Goal: Task Accomplishment & Management: Manage account settings

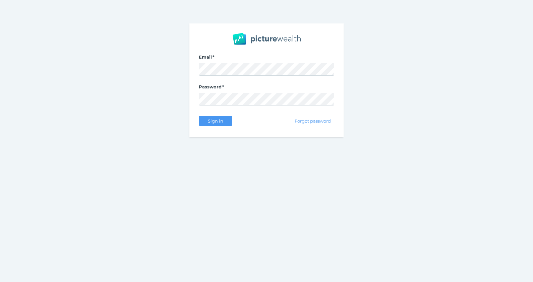
click at [0, 282] on com-1password-button at bounding box center [0, 282] width 0 height 0
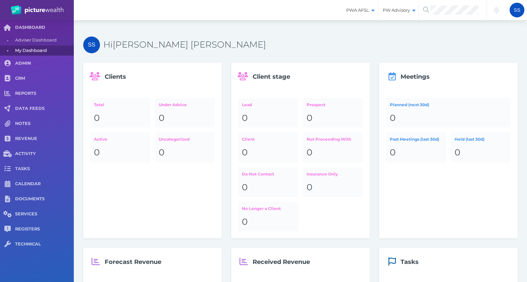
click at [257, 44] on h3 "Hi Sakshi Sakshi" at bounding box center [310, 44] width 414 height 11
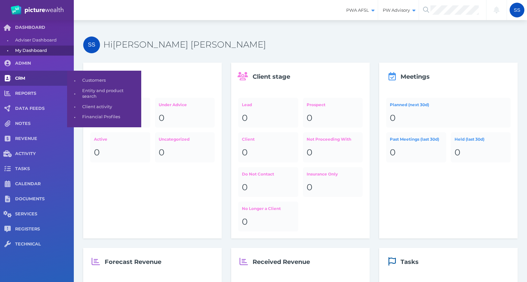
click at [25, 76] on span "CRM" at bounding box center [44, 79] width 59 height 6
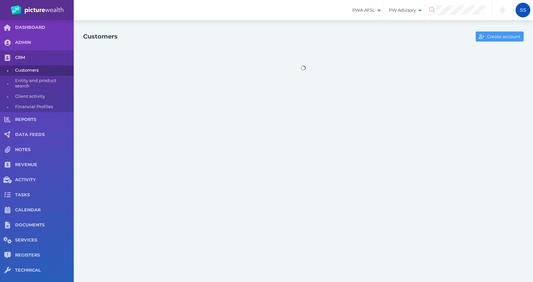
select select "25"
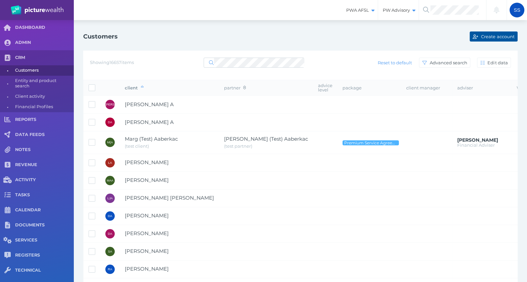
click at [475, 35] on icon "button" at bounding box center [474, 37] width 5 height 4
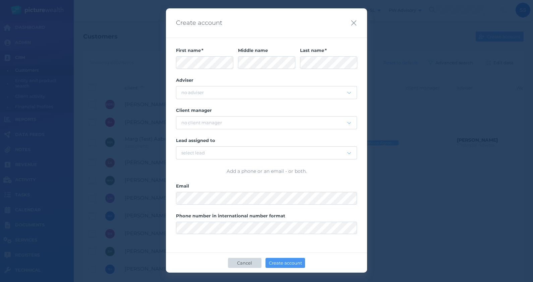
click at [244, 262] on span "Cancel" at bounding box center [244, 262] width 21 height 5
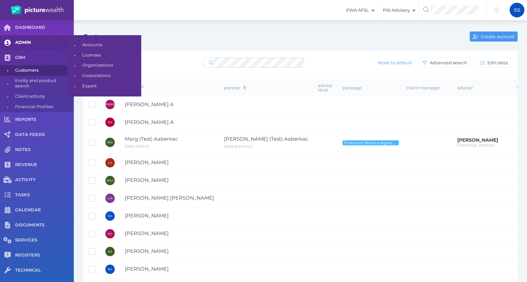
click at [26, 42] on span "ADMIN" at bounding box center [44, 43] width 59 height 6
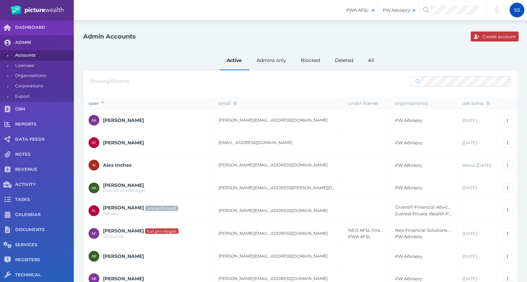
click at [493, 34] on span "Create account" at bounding box center [499, 36] width 38 height 5
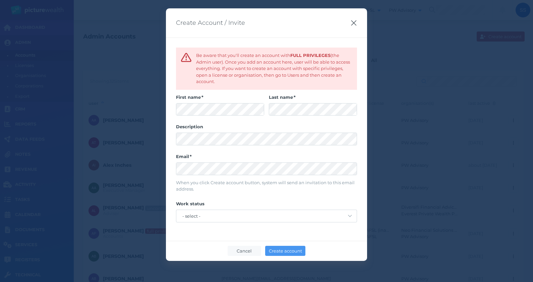
click at [354, 25] on icon "button" at bounding box center [354, 23] width 6 height 8
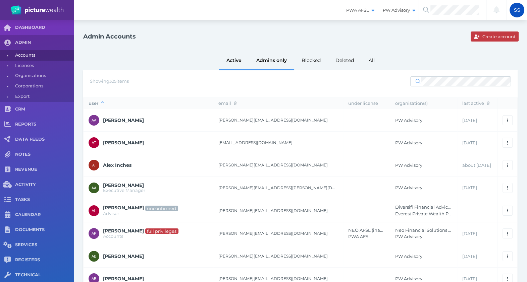
click at [269, 58] on div "Admins only" at bounding box center [271, 60] width 45 height 19
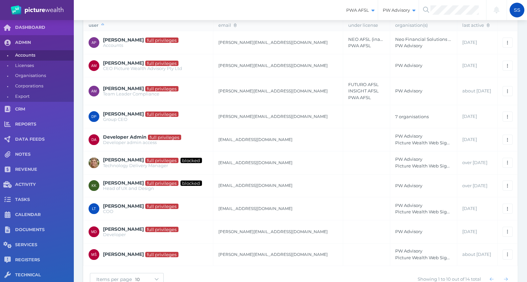
scroll to position [98, 0]
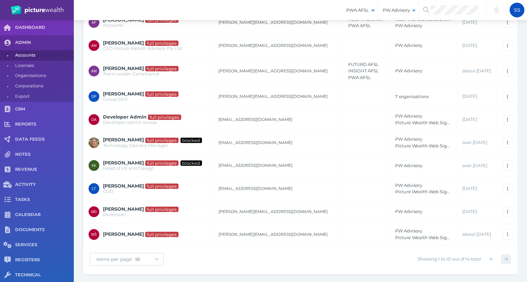
click at [505, 257] on icon "button" at bounding box center [505, 259] width 4 height 4
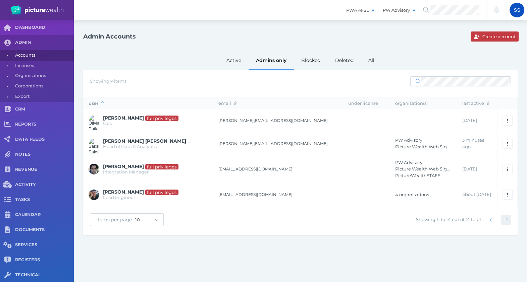
scroll to position [0, 0]
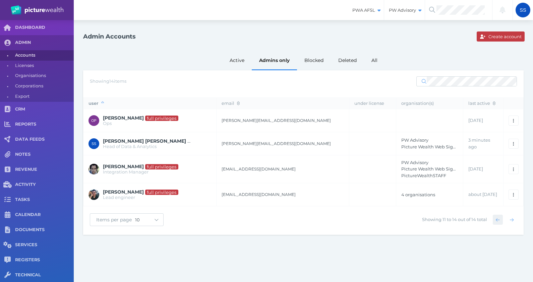
click at [499, 221] on icon "button" at bounding box center [498, 220] width 4 height 4
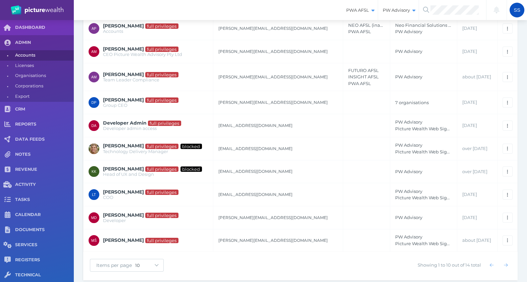
scroll to position [98, 0]
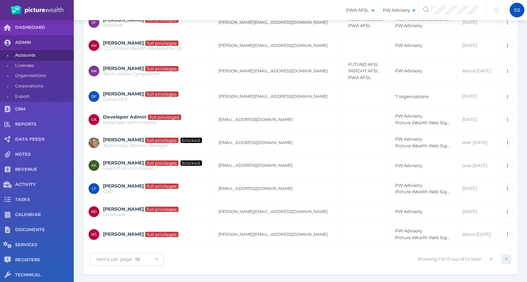
click at [506, 257] on icon "button" at bounding box center [505, 259] width 4 height 4
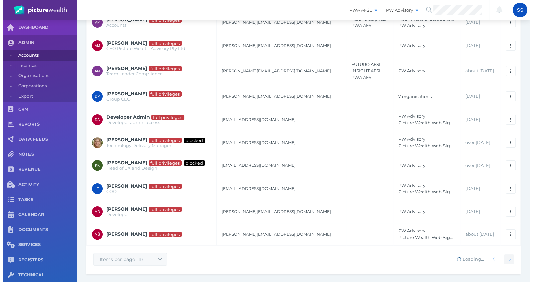
scroll to position [0, 0]
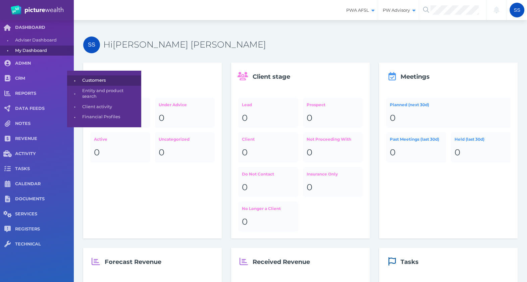
click at [82, 79] on span "Customers" at bounding box center [110, 80] width 56 height 10
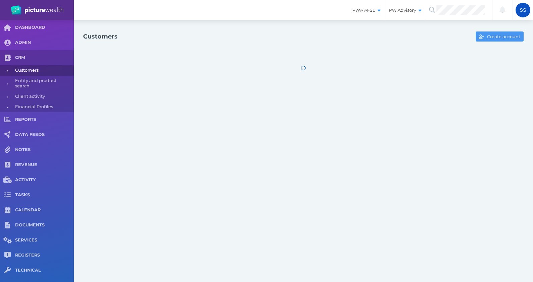
select select "25"
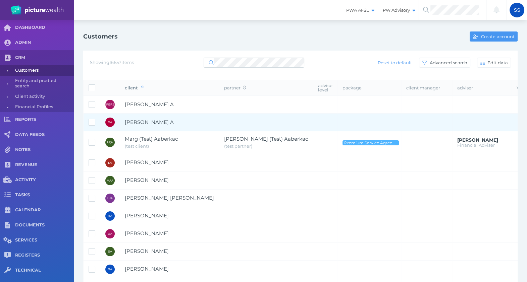
click at [139, 120] on span "[PERSON_NAME] A" at bounding box center [149, 122] width 49 height 6
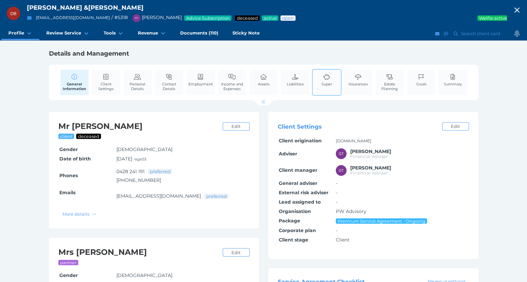
click at [323, 80] on link "Super" at bounding box center [326, 80] width 14 height 20
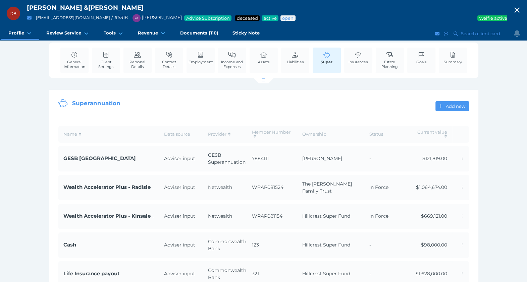
scroll to position [20, 0]
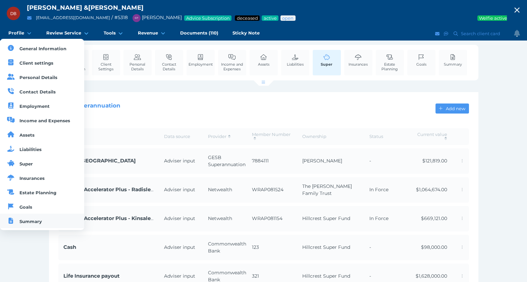
click at [27, 219] on span "Summary" at bounding box center [30, 221] width 22 height 5
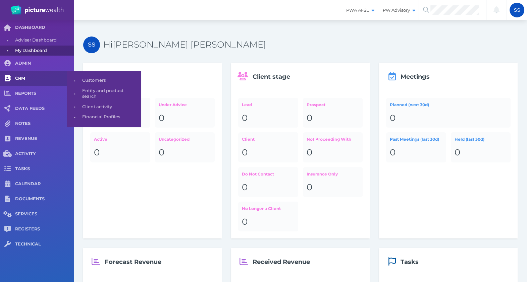
click at [34, 77] on span "CRM" at bounding box center [44, 79] width 59 height 6
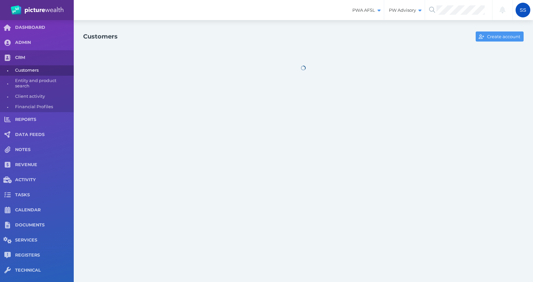
select select "25"
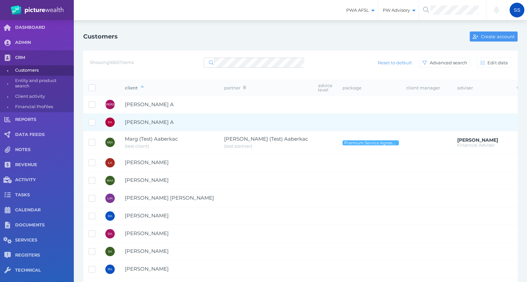
click at [132, 121] on span "Dahlan A" at bounding box center [149, 122] width 49 height 6
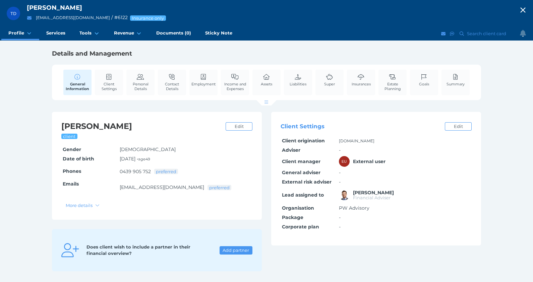
click at [345, 84] on div "General Information Client Settings Personal Details Contact Details Employment…" at bounding box center [266, 83] width 422 height 36
click at [352, 84] on span "Insurances" at bounding box center [361, 84] width 19 height 5
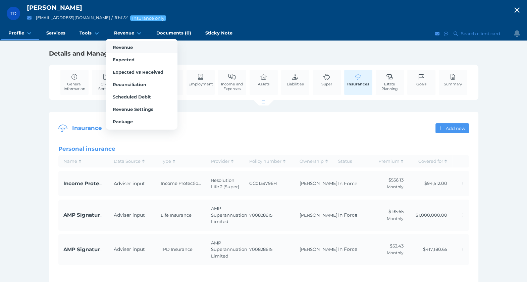
click at [126, 44] on link "Revenue" at bounding box center [142, 47] width 72 height 12
select select "25"
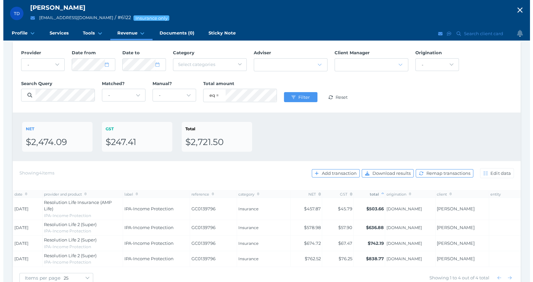
scroll to position [51, 0]
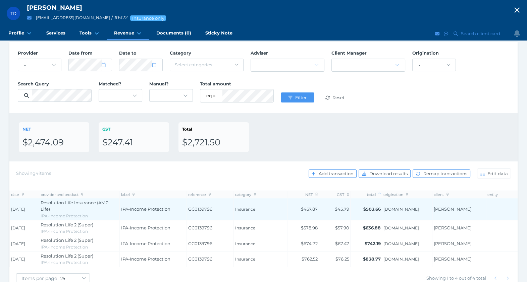
click at [199, 213] on td "GC0139796" at bounding box center [210, 209] width 47 height 22
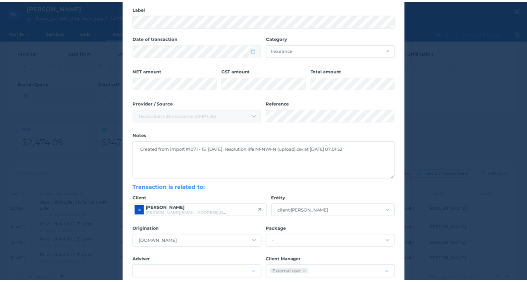
scroll to position [0, 0]
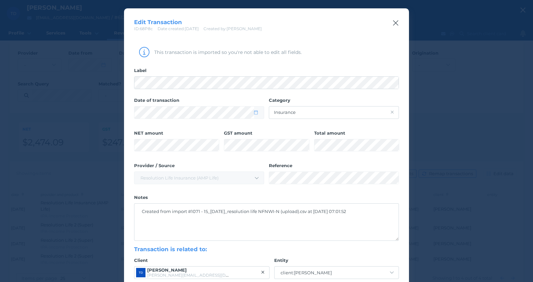
click at [394, 22] on icon "button" at bounding box center [395, 23] width 6 height 8
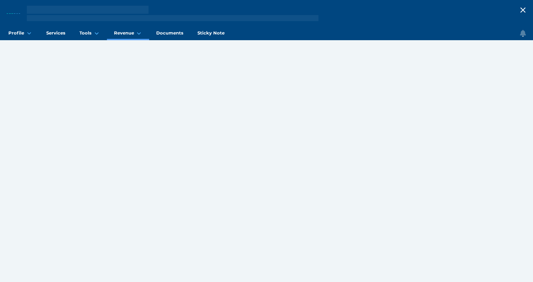
select select "25"
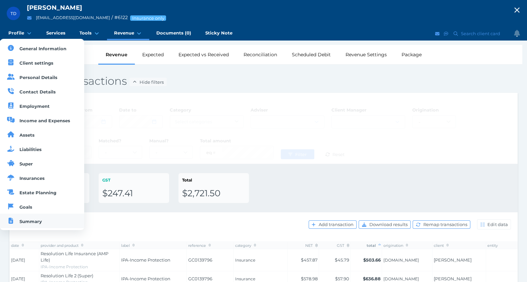
click at [41, 220] on span "Summary" at bounding box center [30, 221] width 22 height 5
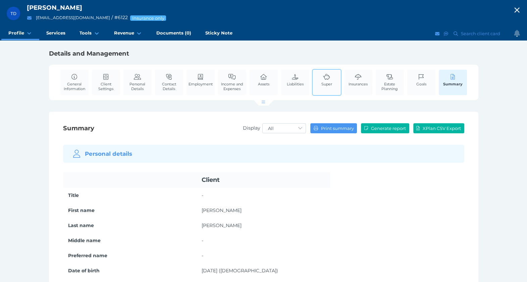
click at [323, 76] on icon at bounding box center [326, 77] width 7 height 6
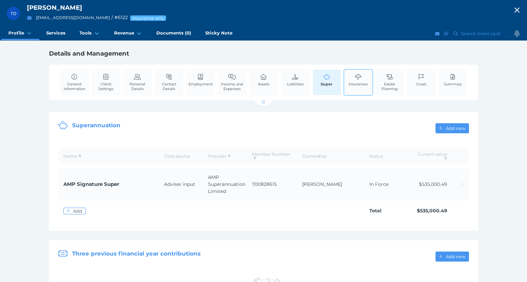
click at [357, 72] on link "Insurances" at bounding box center [358, 80] width 22 height 20
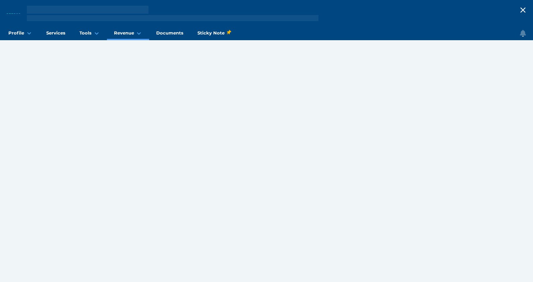
select select "25"
